Goal: Task Accomplishment & Management: Use online tool/utility

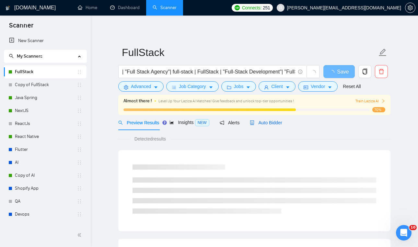
click at [277, 122] on span "Auto Bidder" at bounding box center [266, 122] width 32 height 5
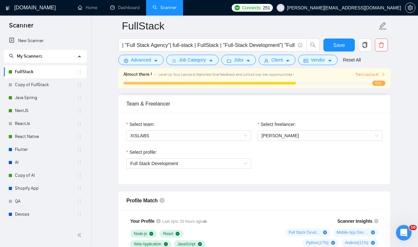
scroll to position [332, 0]
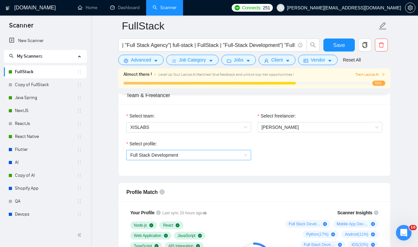
click at [244, 156] on span "Full Stack Development" at bounding box center [188, 155] width 117 height 10
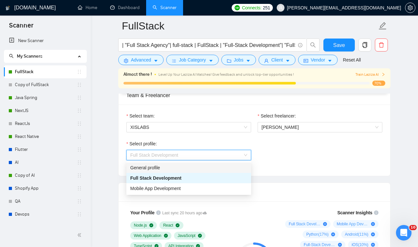
click at [221, 169] on div "General profile" at bounding box center [188, 167] width 117 height 7
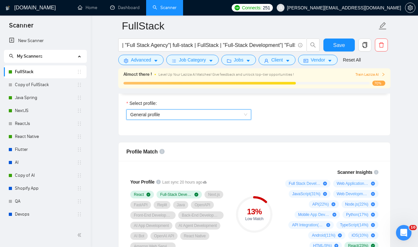
scroll to position [369, 0]
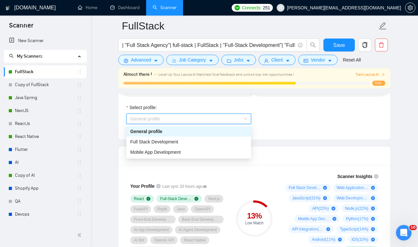
click at [243, 118] on span "General profile" at bounding box center [188, 119] width 117 height 10
click at [229, 143] on div "Full Stack Development" at bounding box center [188, 141] width 117 height 7
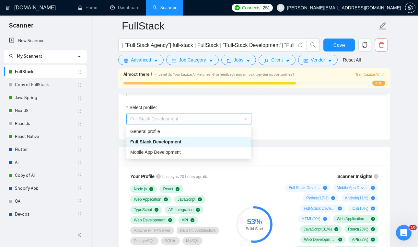
click at [245, 119] on span "Full Stack Development" at bounding box center [188, 119] width 117 height 10
click at [229, 131] on div "General profile" at bounding box center [188, 131] width 117 height 7
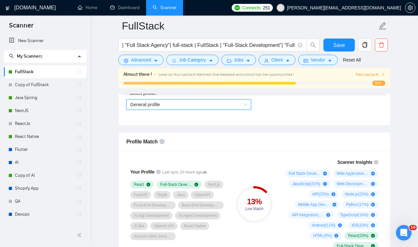
scroll to position [388, 0]
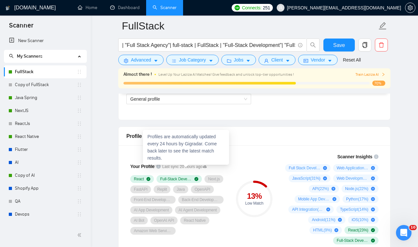
click at [207, 166] on icon at bounding box center [205, 166] width 4 height 3
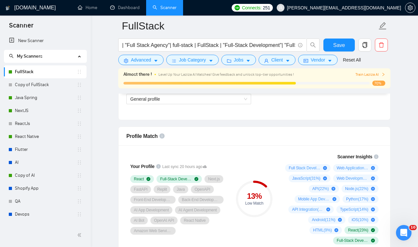
click at [232, 158] on div "Your Profile Last sync 20 hours ago React Full-Stack Development Next.js FastAP…" at bounding box center [178, 198] width 109 height 99
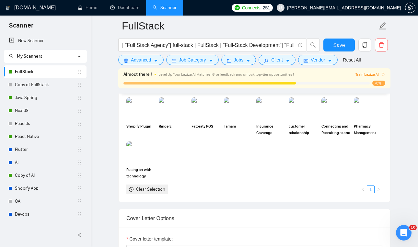
scroll to position [609, 0]
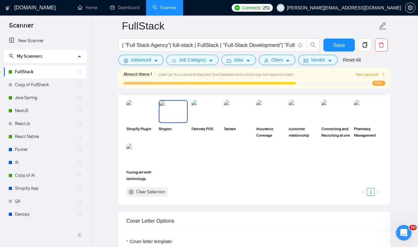
click at [170, 117] on img at bounding box center [172, 111] width 27 height 21
click at [138, 120] on img at bounding box center [140, 111] width 27 height 21
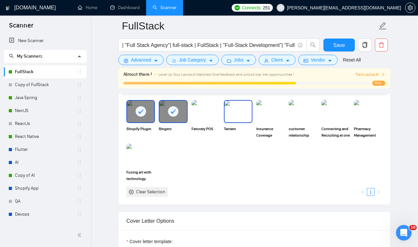
click at [232, 111] on img at bounding box center [237, 111] width 27 height 21
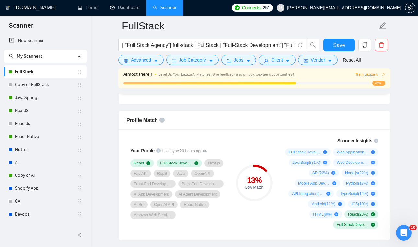
scroll to position [409, 0]
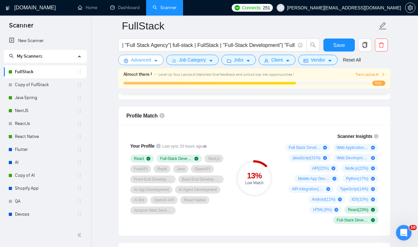
click at [150, 61] on span "Advanced" at bounding box center [141, 59] width 20 height 7
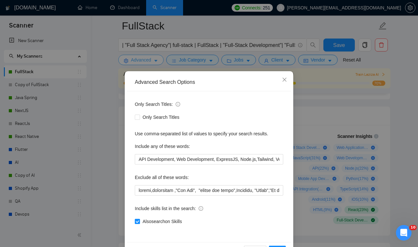
click at [150, 61] on div "Advanced Search Options Only Search Titles: Only Search Titles Use comma-separa…" at bounding box center [209, 123] width 418 height 247
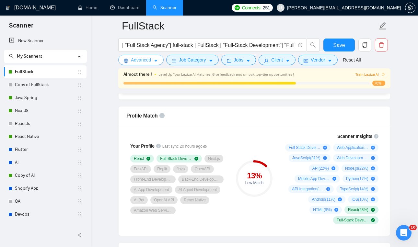
click at [150, 61] on span "Advanced" at bounding box center [141, 59] width 20 height 7
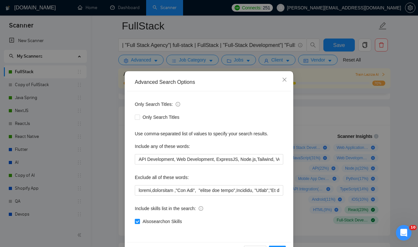
click at [150, 61] on div "Advanced Search Options Only Search Titles: Only Search Titles Use comma-separa…" at bounding box center [209, 123] width 418 height 247
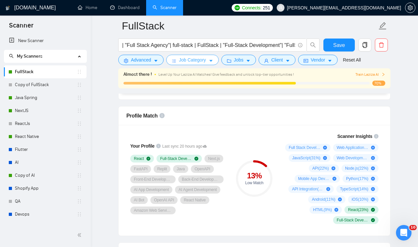
click at [203, 60] on span "Job Category" at bounding box center [192, 59] width 27 height 7
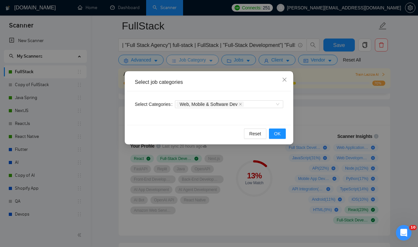
click at [203, 60] on div "Select job categories Select Categories Web, Mobile & Software Dev Reset OK" at bounding box center [209, 123] width 418 height 247
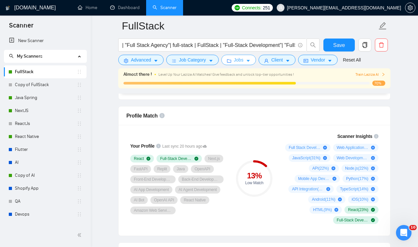
click at [234, 61] on button "Jobs" at bounding box center [238, 60] width 35 height 10
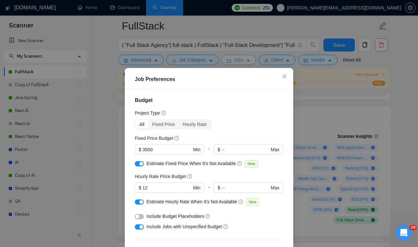
click at [234, 61] on div "Job Preferences Budget Project Type All Fixed Price Hourly Rate Fixed Price Bud…" at bounding box center [209, 123] width 418 height 247
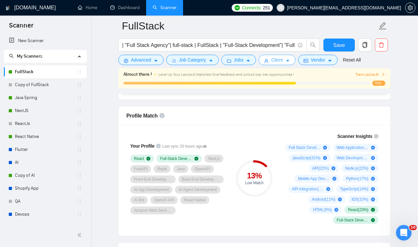
click at [284, 64] on button "Client" at bounding box center [276, 60] width 37 height 10
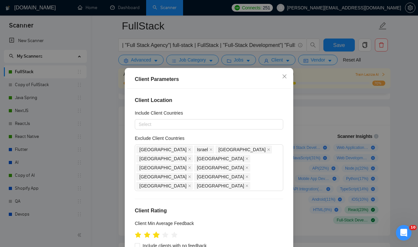
click at [158, 231] on icon "star" at bounding box center [156, 234] width 7 height 6
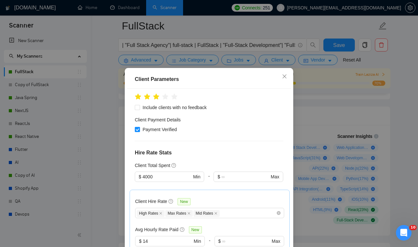
scroll to position [155, 0]
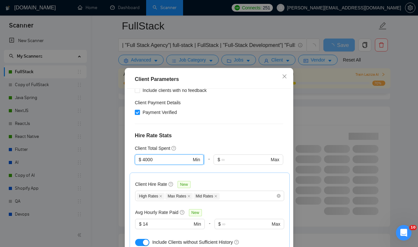
click at [146, 156] on input "4000" at bounding box center [166, 159] width 49 height 7
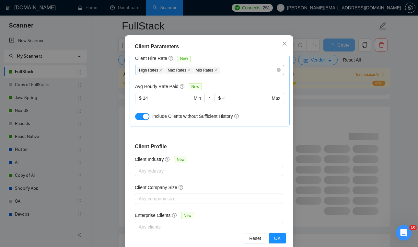
scroll to position [43, 0]
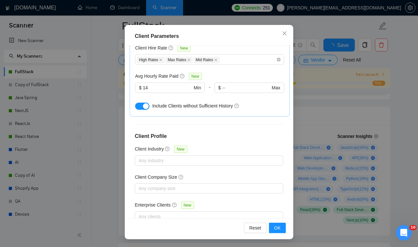
type input "2000"
click at [280, 233] on div "Reset OK" at bounding box center [209, 227] width 164 height 18
click at [282, 230] on button "OK" at bounding box center [277, 228] width 17 height 10
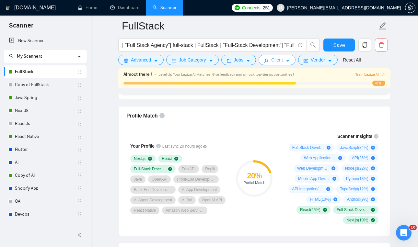
click at [287, 61] on button "Client" at bounding box center [276, 60] width 37 height 10
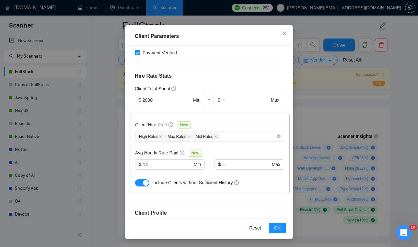
scroll to position [156, 0]
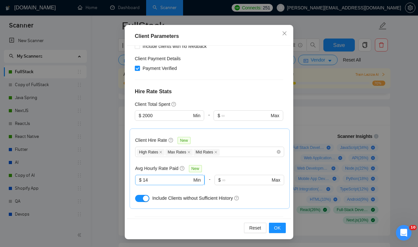
click at [172, 176] on input "14" at bounding box center [167, 179] width 49 height 7
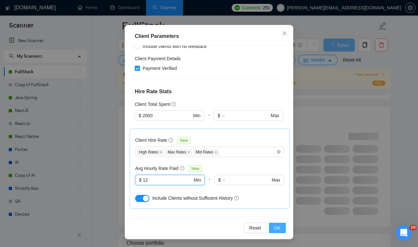
type input "12"
click at [275, 229] on span "OK" at bounding box center [277, 227] width 6 height 7
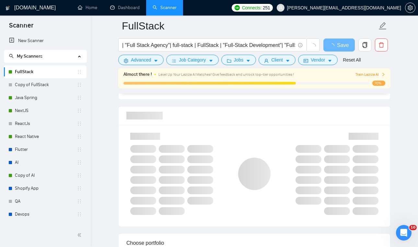
scroll to position [14, 0]
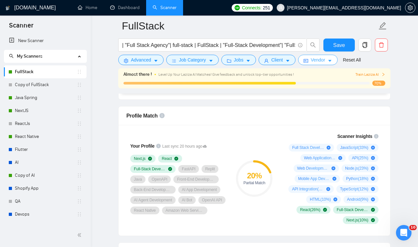
click at [315, 62] on span "Vendor" at bounding box center [317, 59] width 14 height 7
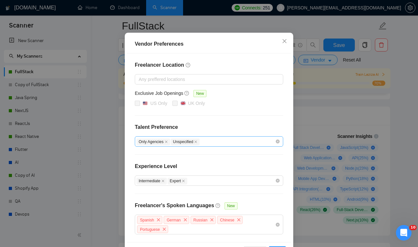
scroll to position [0, 0]
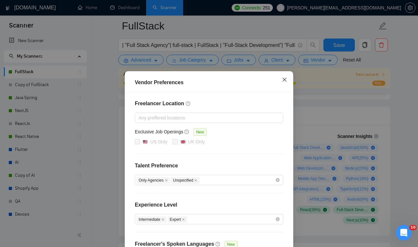
click at [282, 77] on icon "close" at bounding box center [284, 79] width 5 height 5
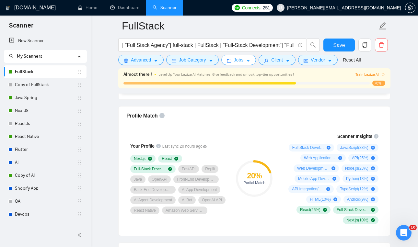
click at [249, 63] on icon "caret-down" at bounding box center [248, 61] width 5 height 5
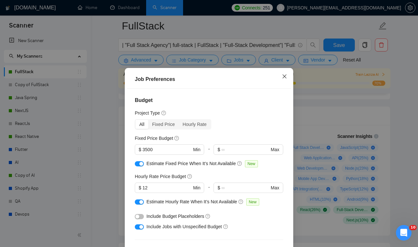
click at [286, 78] on icon "close" at bounding box center [284, 76] width 5 height 5
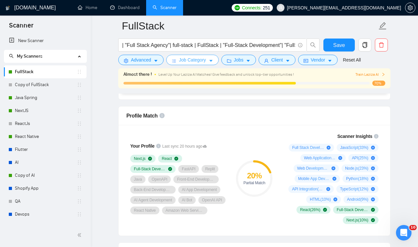
click at [195, 64] on button "Job Category" at bounding box center [192, 60] width 52 height 10
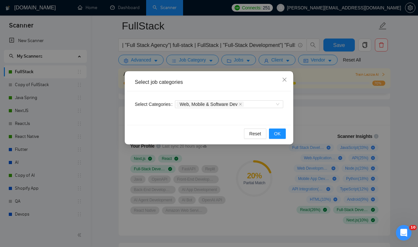
click at [205, 56] on div "Select job categories Select Categories Web, Mobile & Software Dev Reset OK" at bounding box center [209, 123] width 418 height 247
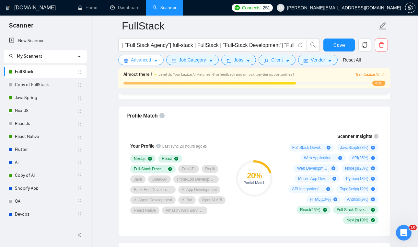
click at [136, 63] on span "Advanced" at bounding box center [141, 59] width 20 height 7
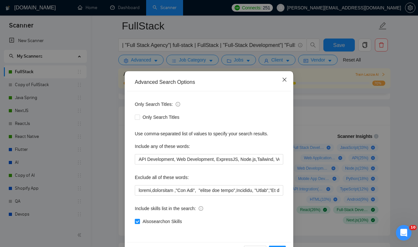
click at [282, 79] on icon "close" at bounding box center [284, 79] width 5 height 5
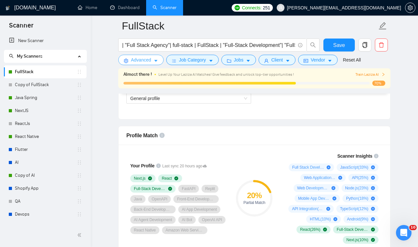
scroll to position [388, 0]
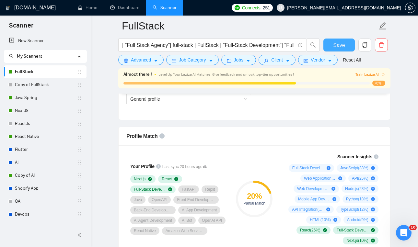
click at [341, 46] on span "Save" at bounding box center [339, 45] width 12 height 8
click at [338, 47] on span "Save" at bounding box center [339, 45] width 12 height 8
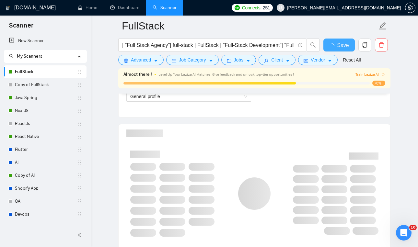
checkbox input "true"
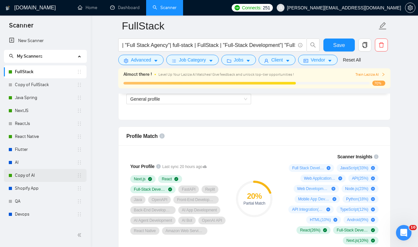
click at [53, 176] on link "Copy of AI" at bounding box center [46, 175] width 62 height 13
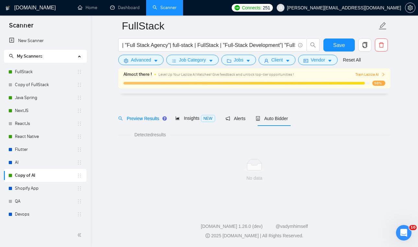
scroll to position [9, 0]
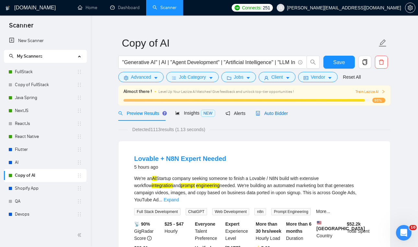
click at [286, 113] on span "Auto Bidder" at bounding box center [271, 113] width 32 height 5
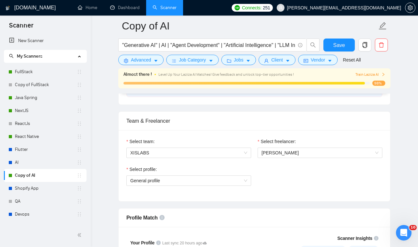
scroll to position [314, 0]
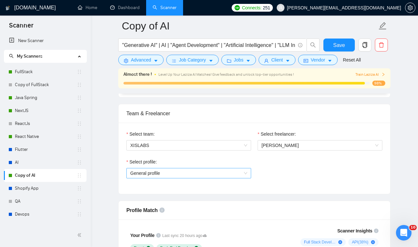
click at [243, 173] on span "General profile" at bounding box center [188, 173] width 117 height 10
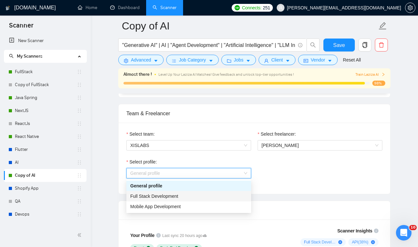
click at [218, 195] on div "Full Stack Development" at bounding box center [188, 196] width 117 height 7
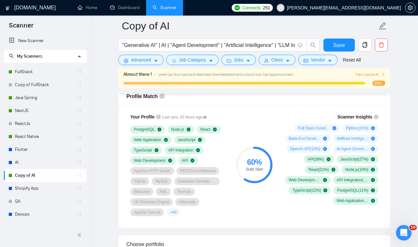
scroll to position [438, 0]
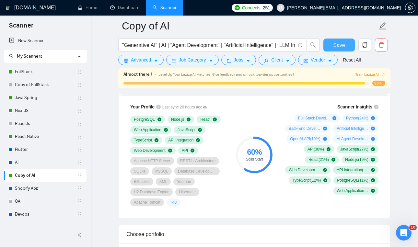
click at [342, 48] on span "Save" at bounding box center [339, 45] width 12 height 8
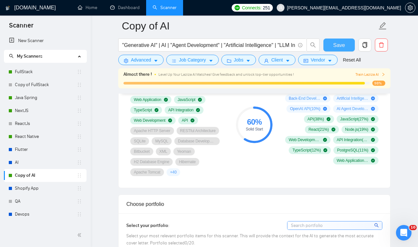
scroll to position [467, 0]
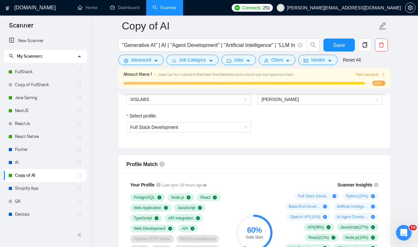
scroll to position [315, 0]
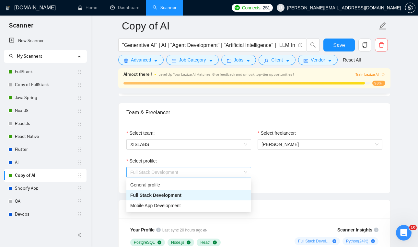
click at [241, 171] on span "Full Stack Development" at bounding box center [188, 172] width 117 height 10
click at [241, 170] on span "Full Stack Development" at bounding box center [188, 172] width 117 height 10
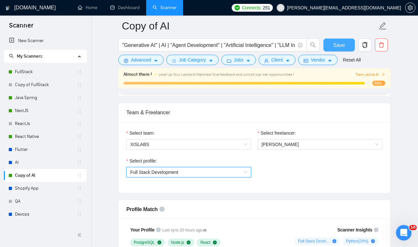
click at [332, 39] on button "Save" at bounding box center [338, 45] width 31 height 13
